Goal: Find specific page/section: Find specific page/section

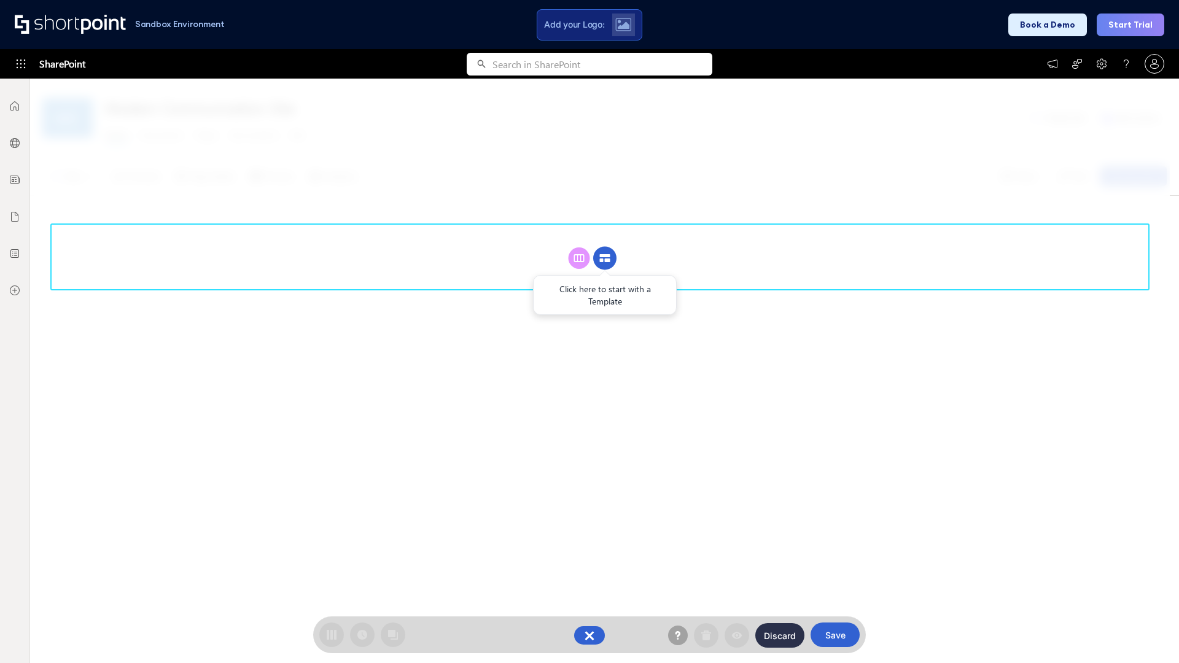
click at [605, 258] on circle at bounding box center [604, 258] width 23 height 23
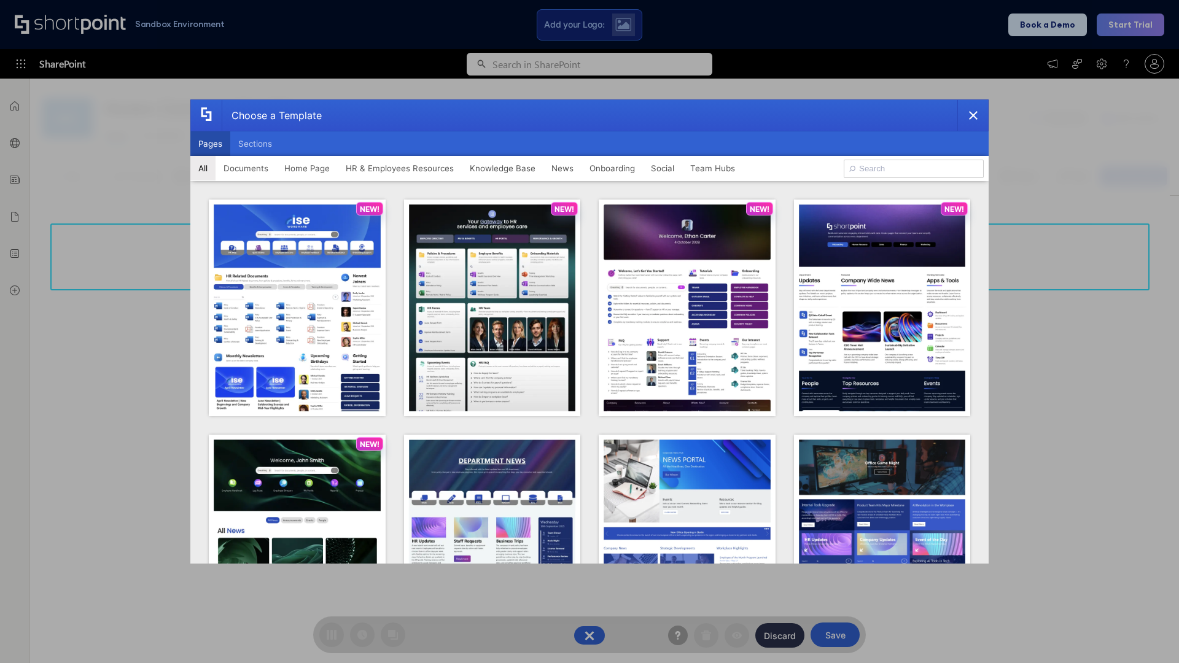
click at [210, 144] on button "Pages" at bounding box center [210, 143] width 40 height 25
type input "HR 10"
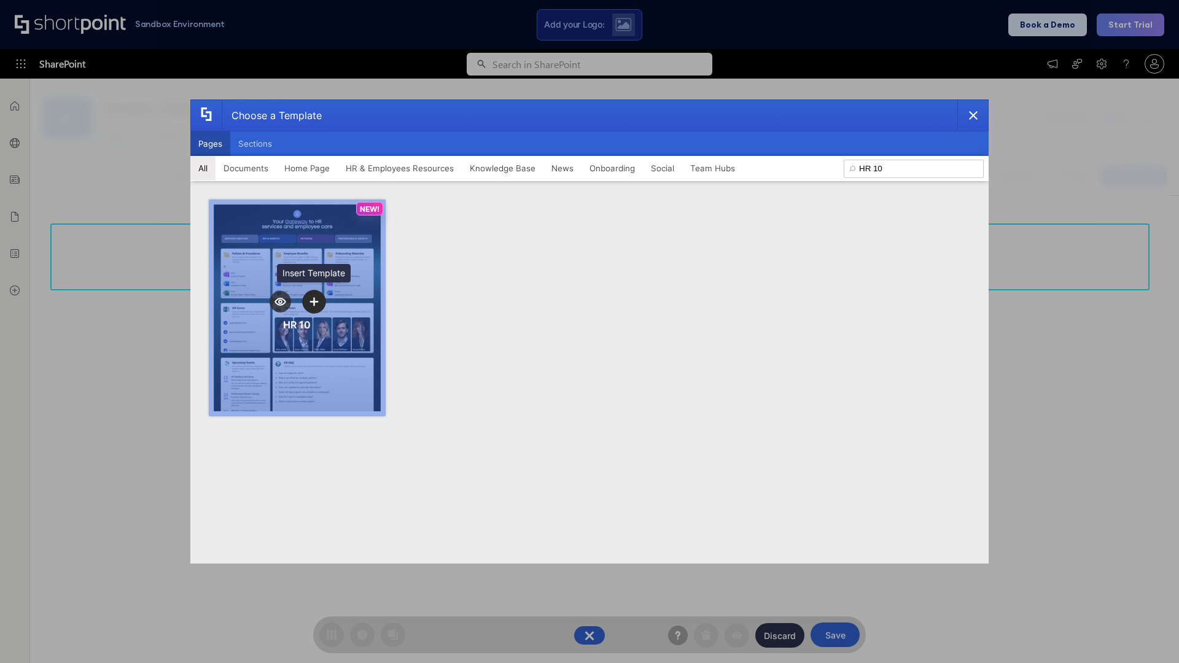
click at [314, 302] on icon "template selector" at bounding box center [314, 301] width 9 height 9
